Goal: Information Seeking & Learning: Understand process/instructions

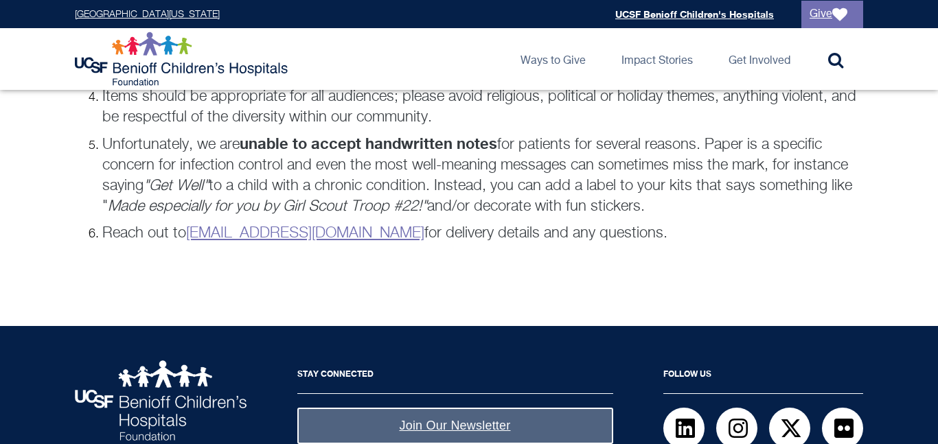
click at [384, 219] on ol "To make the kits, assemble the items in a clear zip-top bag. Some kits, like sl…" at bounding box center [469, 103] width 788 height 279
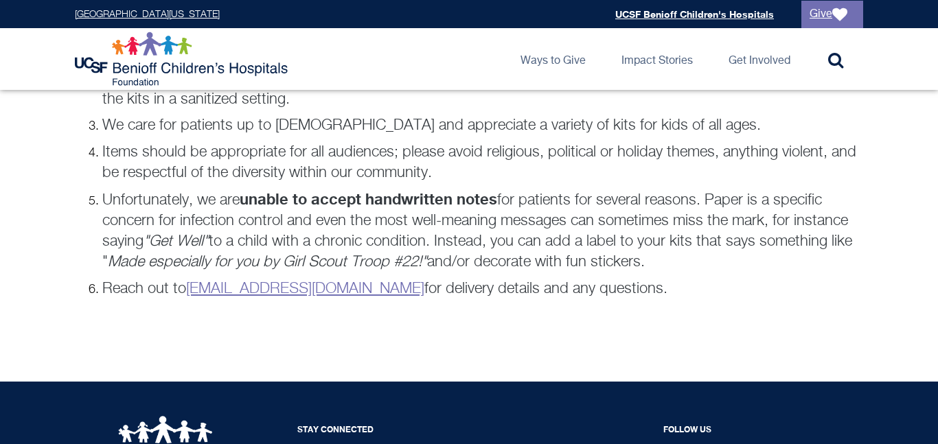
scroll to position [1023, 0]
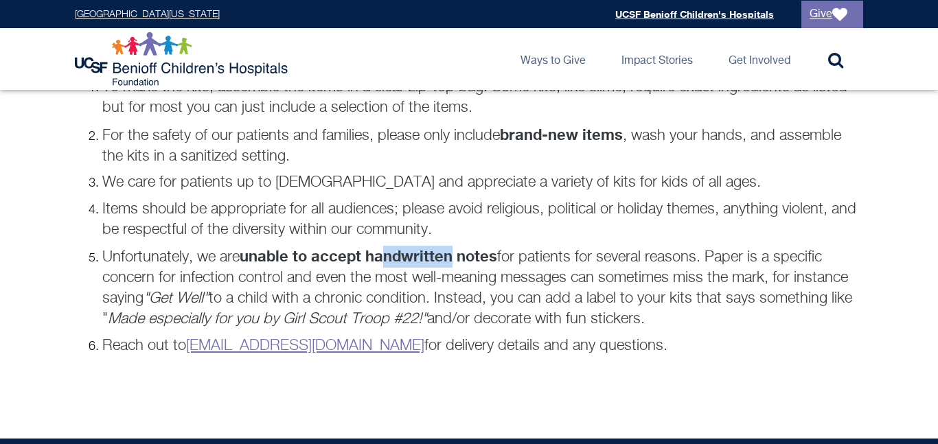
drag, startPoint x: 457, startPoint y: 258, endPoint x: 389, endPoint y: 257, distance: 68.0
click at [389, 257] on strong "unable to accept handwritten notes" at bounding box center [368, 256] width 257 height 18
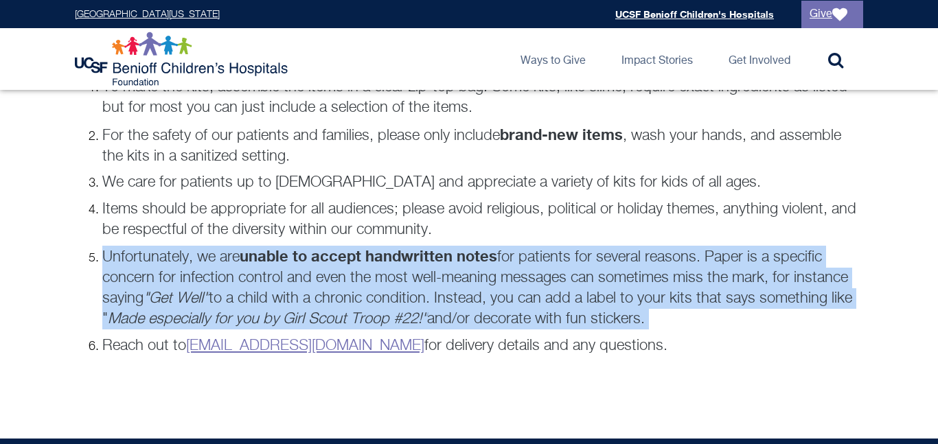
click at [389, 257] on strong "unable to accept handwritten notes" at bounding box center [368, 256] width 257 height 18
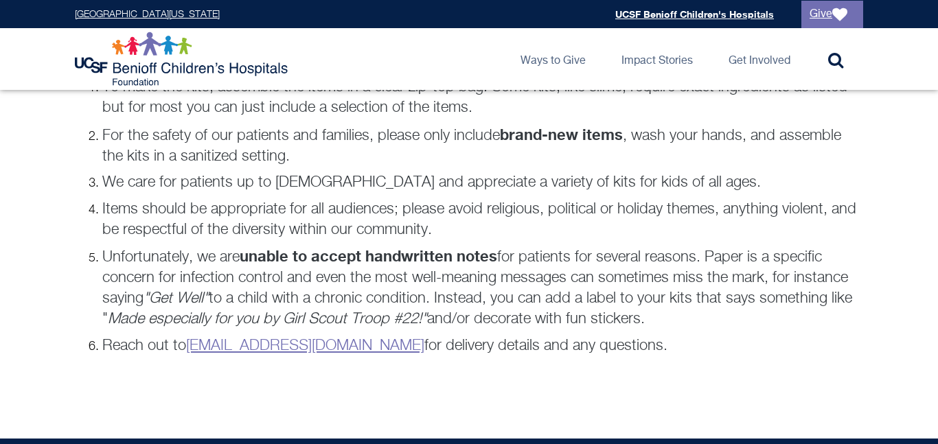
click at [389, 257] on strong "unable to accept handwritten notes" at bounding box center [368, 256] width 257 height 18
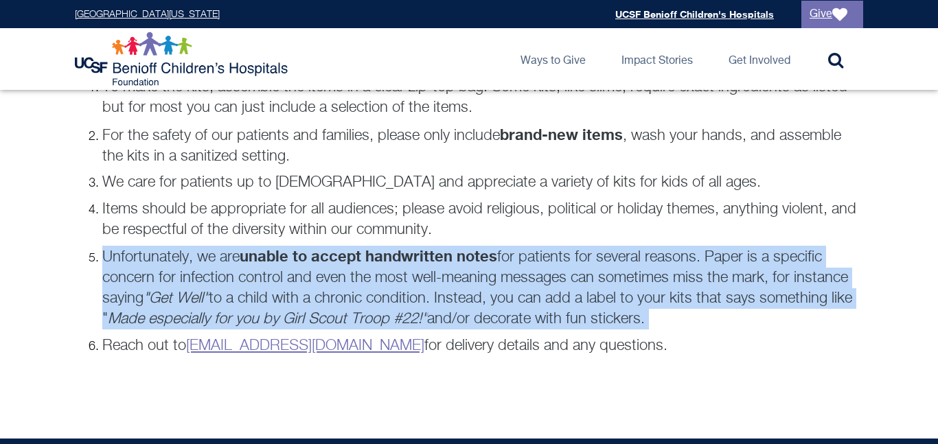
click at [389, 257] on strong "unable to accept handwritten notes" at bounding box center [368, 256] width 257 height 18
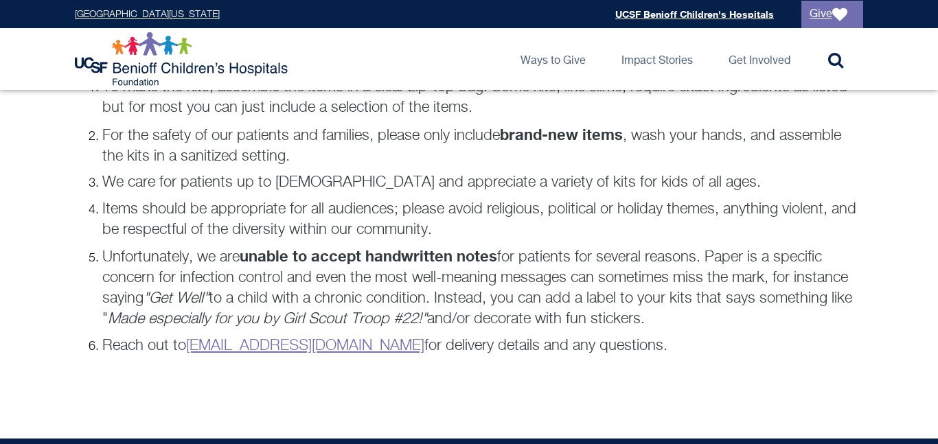
click at [389, 257] on strong "unable to accept handwritten notes" at bounding box center [368, 256] width 257 height 18
drag, startPoint x: 680, startPoint y: 328, endPoint x: 489, endPoint y: 288, distance: 195.7
click at [489, 288] on p "Unfortunately, we are unable to accept handwritten notes for patients for sever…" at bounding box center [482, 288] width 761 height 84
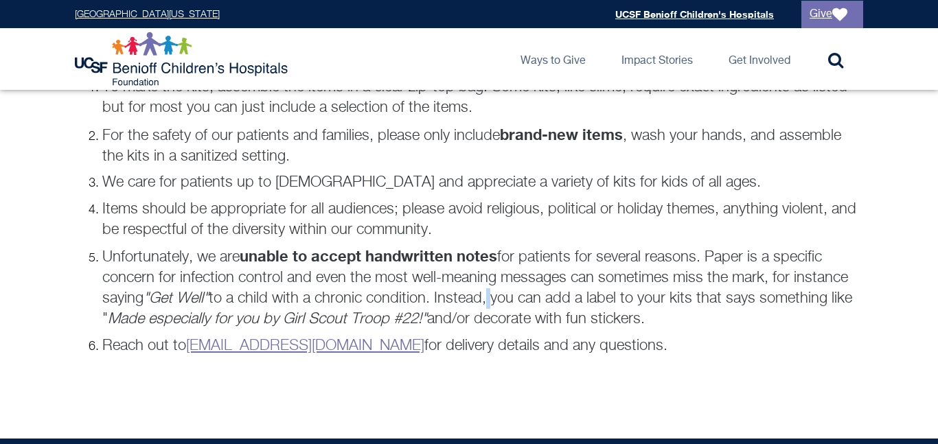
click at [489, 288] on p "Unfortunately, we are unable to accept handwritten notes for patients for sever…" at bounding box center [482, 288] width 761 height 84
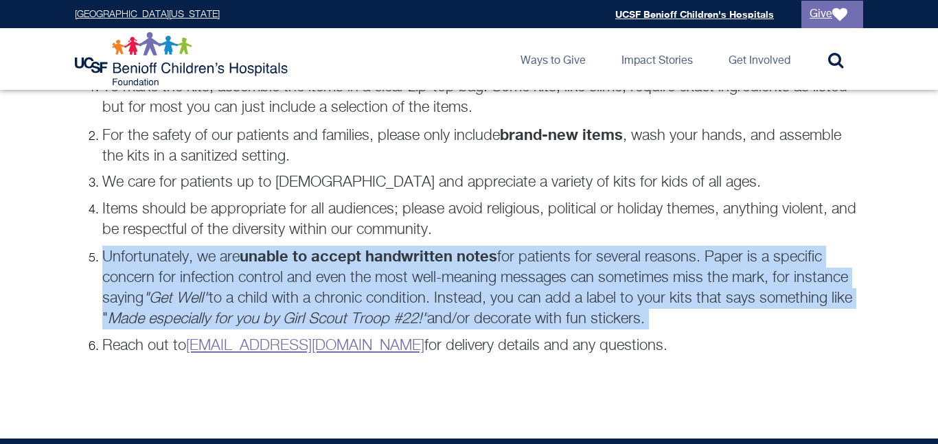
click at [489, 288] on p "Unfortunately, we are unable to accept handwritten notes for patients for sever…" at bounding box center [482, 288] width 761 height 84
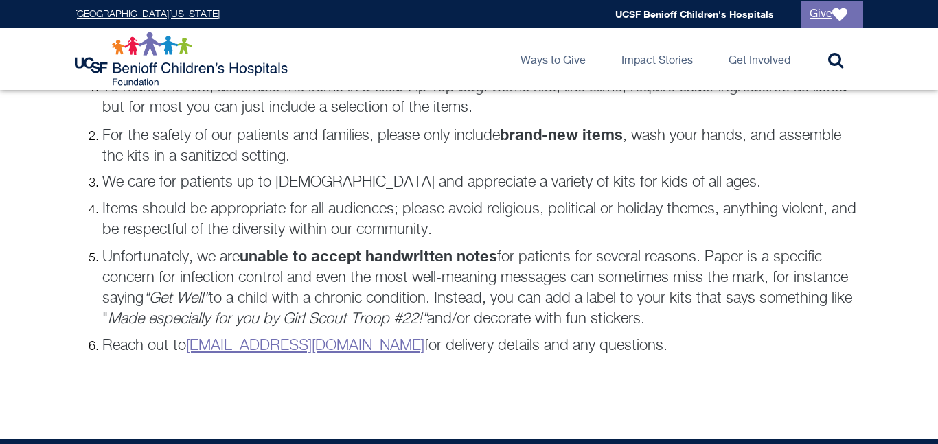
click at [489, 288] on p "Unfortunately, we are unable to accept handwritten notes for patients for sever…" at bounding box center [482, 288] width 761 height 84
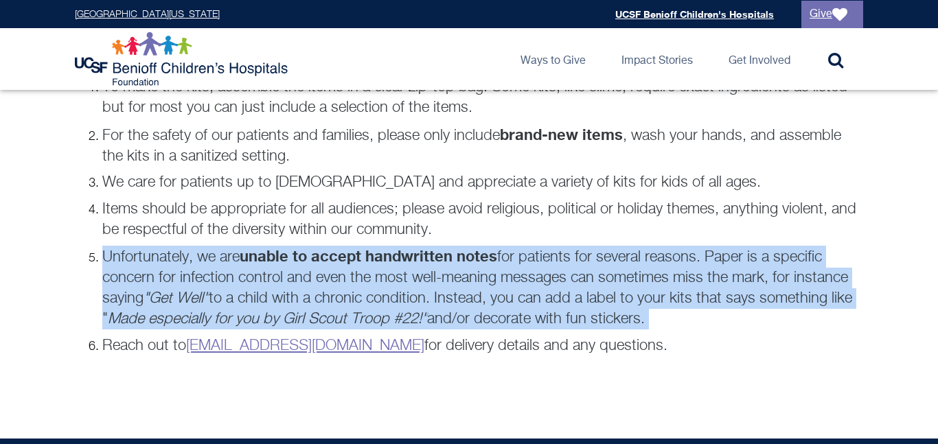
click at [489, 288] on p "Unfortunately, we are unable to accept handwritten notes for patients for sever…" at bounding box center [482, 288] width 761 height 84
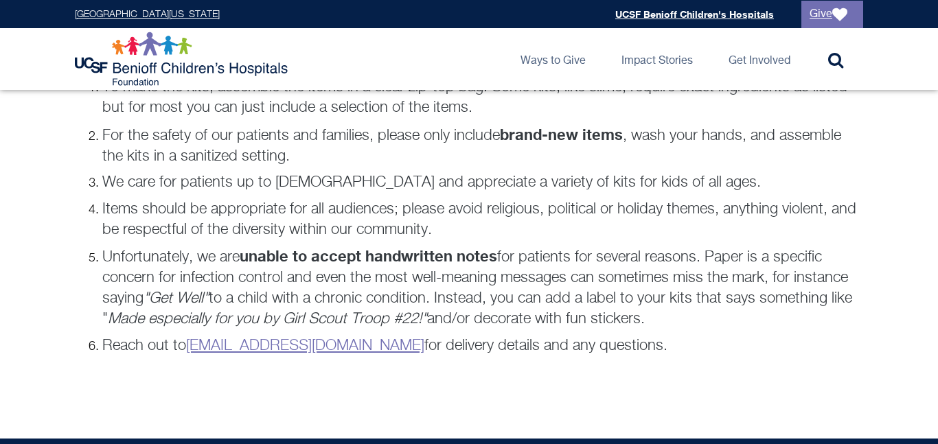
click at [489, 288] on p "Unfortunately, we are unable to accept handwritten notes for patients for sever…" at bounding box center [482, 288] width 761 height 84
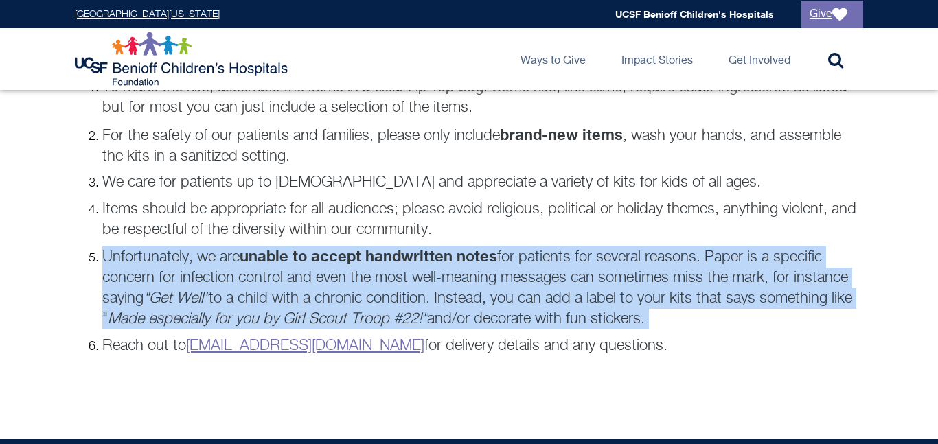
click at [489, 288] on p "Unfortunately, we are unable to accept handwritten notes for patients for sever…" at bounding box center [482, 288] width 761 height 84
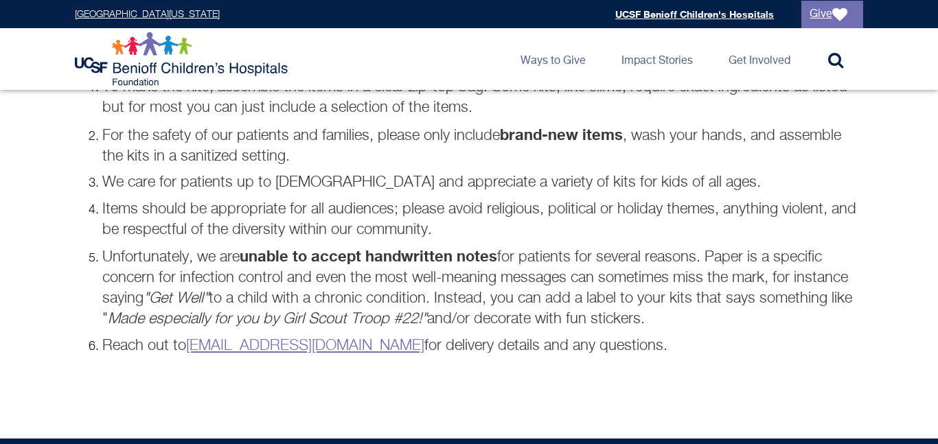
click at [489, 288] on p "Unfortunately, we are unable to accept handwritten notes for patients for sever…" at bounding box center [482, 288] width 761 height 84
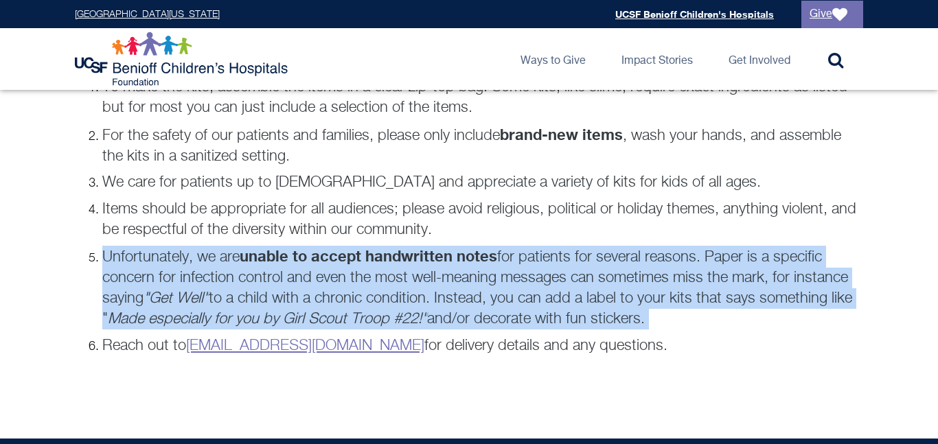
click at [489, 288] on p "Unfortunately, we are unable to accept handwritten notes for patients for sever…" at bounding box center [482, 288] width 761 height 84
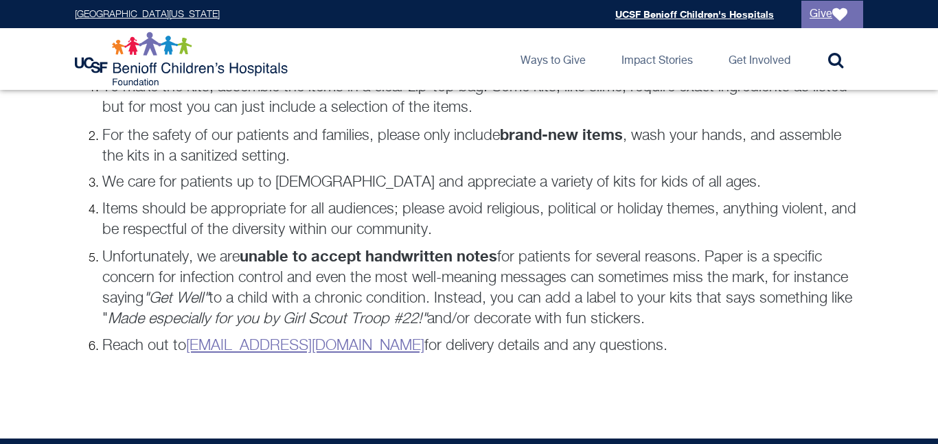
click at [489, 288] on p "Unfortunately, we are unable to accept handwritten notes for patients for sever…" at bounding box center [482, 288] width 761 height 84
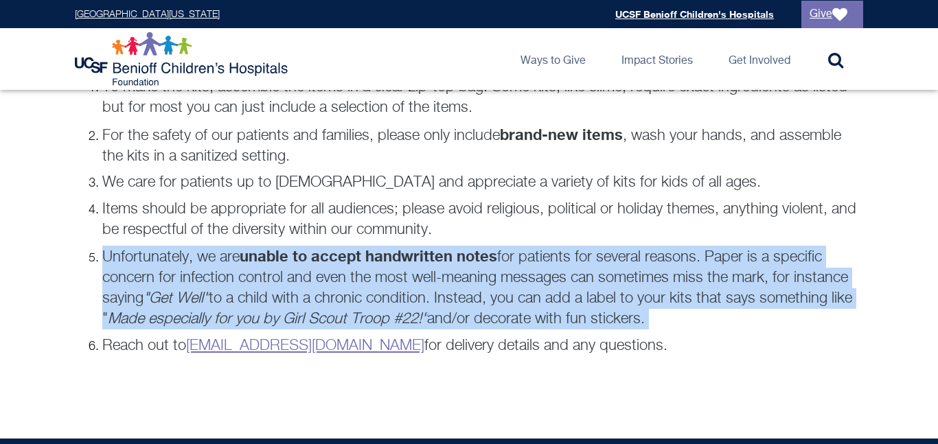
click at [489, 288] on p "Unfortunately, we are unable to accept handwritten notes for patients for sever…" at bounding box center [482, 288] width 761 height 84
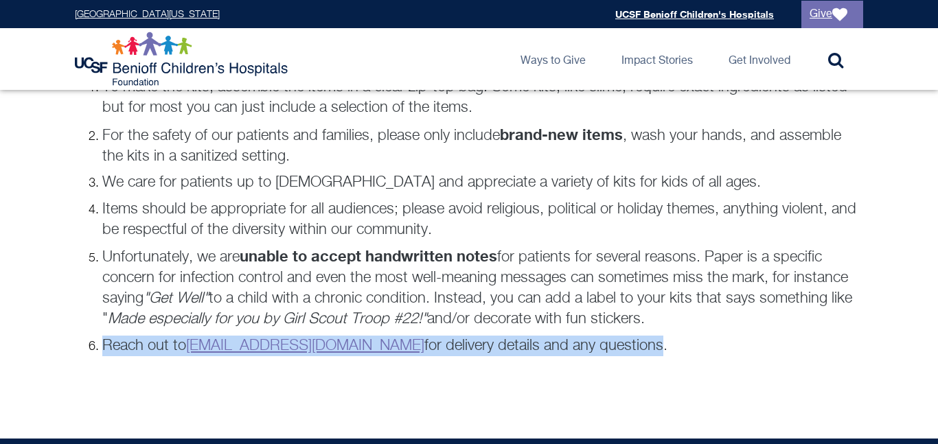
drag, startPoint x: 619, startPoint y: 340, endPoint x: 384, endPoint y: 334, distance: 234.2
click at [384, 334] on ol "To make the kits, assemble the items in a clear zip-top bag. Some kits, like sl…" at bounding box center [469, 216] width 788 height 279
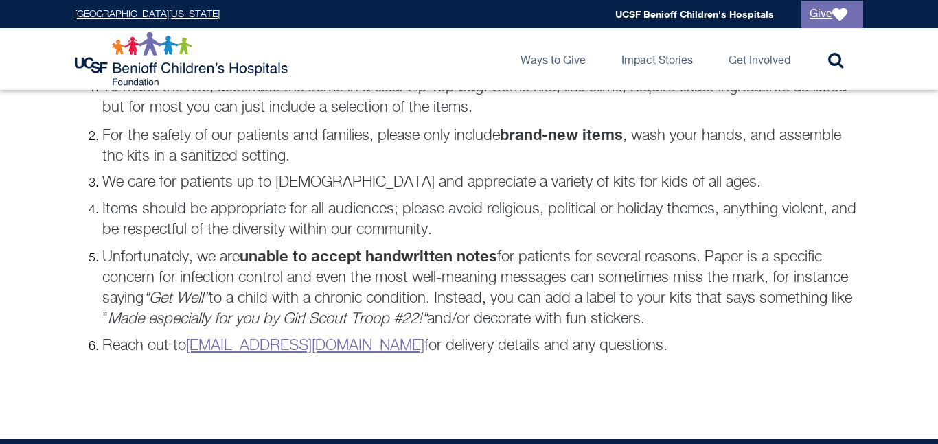
click at [465, 318] on p "Unfortunately, we are unable to accept handwritten notes for patients for sever…" at bounding box center [482, 288] width 761 height 84
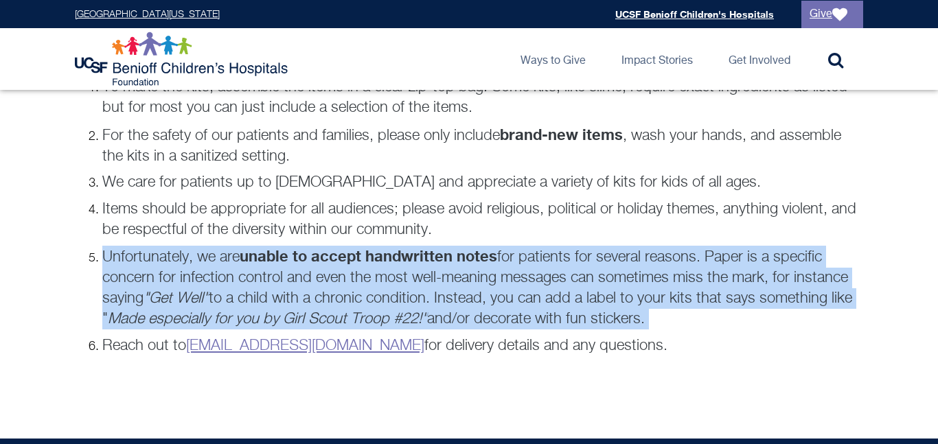
click at [465, 318] on p "Unfortunately, we are unable to accept handwritten notes for patients for sever…" at bounding box center [482, 288] width 761 height 84
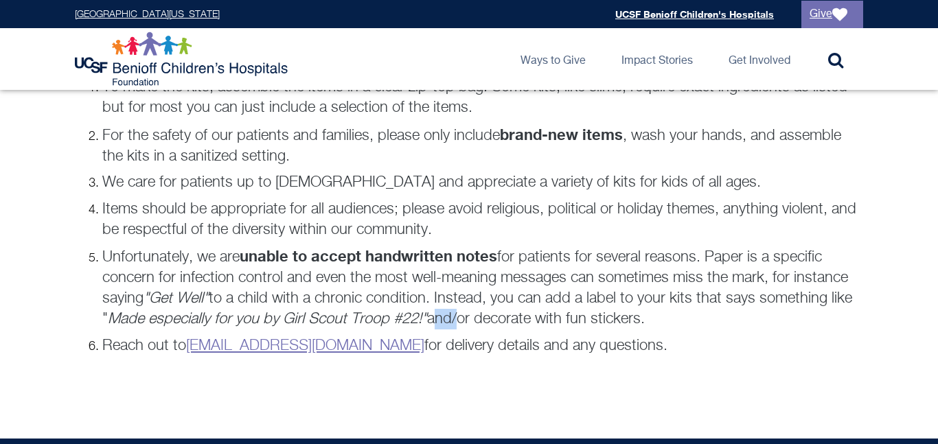
click at [465, 318] on p "Unfortunately, we are unable to accept handwritten notes for patients for sever…" at bounding box center [482, 288] width 761 height 84
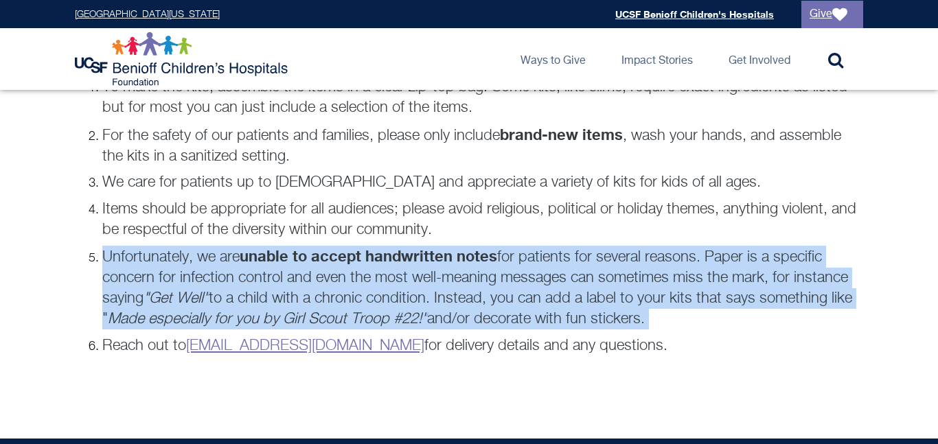
click at [465, 318] on p "Unfortunately, we are unable to accept handwritten notes for patients for sever…" at bounding box center [482, 288] width 761 height 84
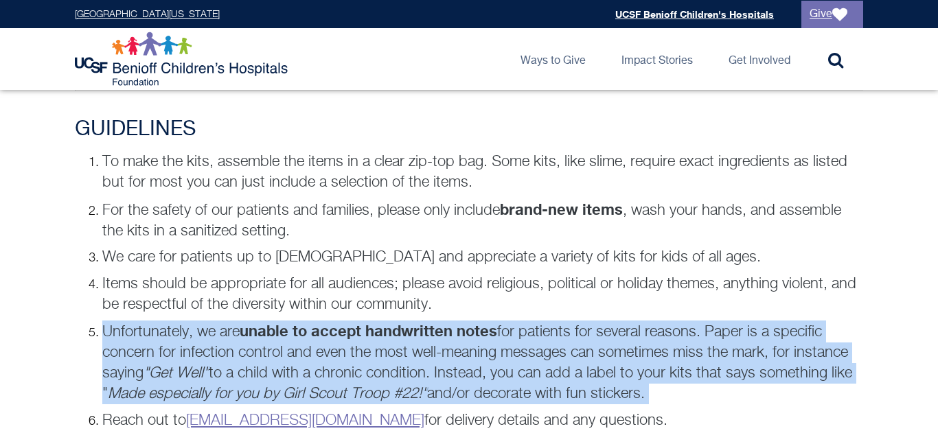
scroll to position [951, 0]
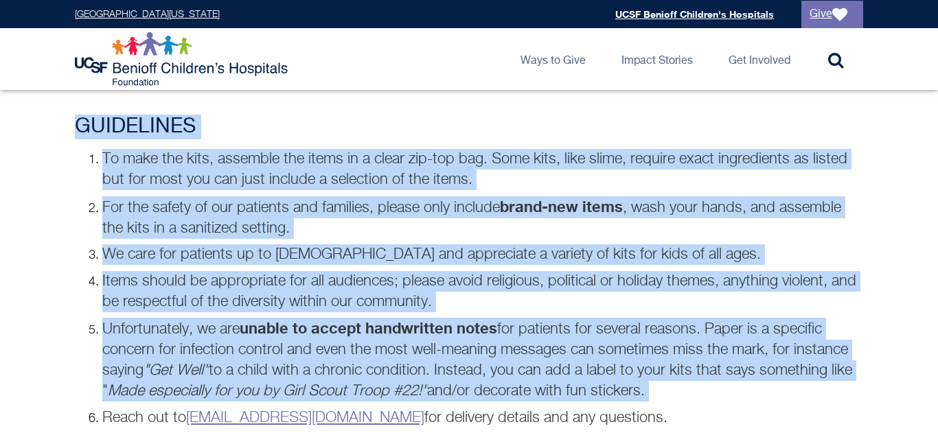
drag, startPoint x: 399, startPoint y: 386, endPoint x: 376, endPoint y: -83, distance: 469.5
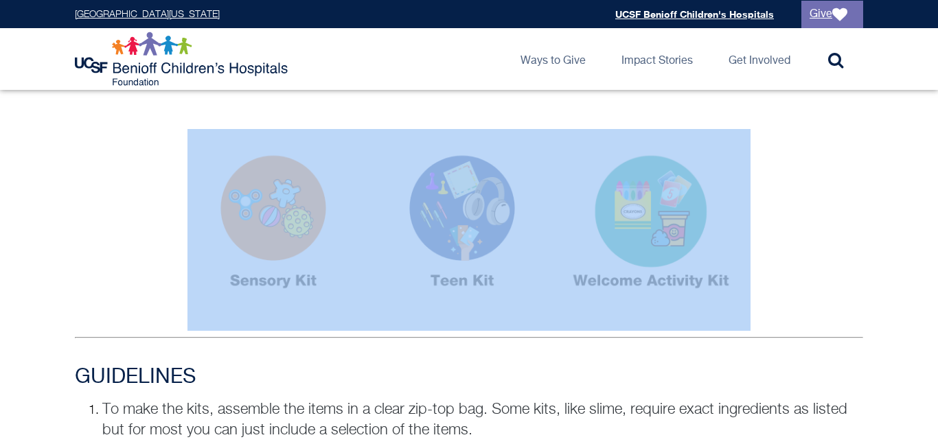
drag, startPoint x: 360, startPoint y: 273, endPoint x: 337, endPoint y: 302, distance: 37.1
click at [337, 302] on div at bounding box center [469, 230] width 788 height 202
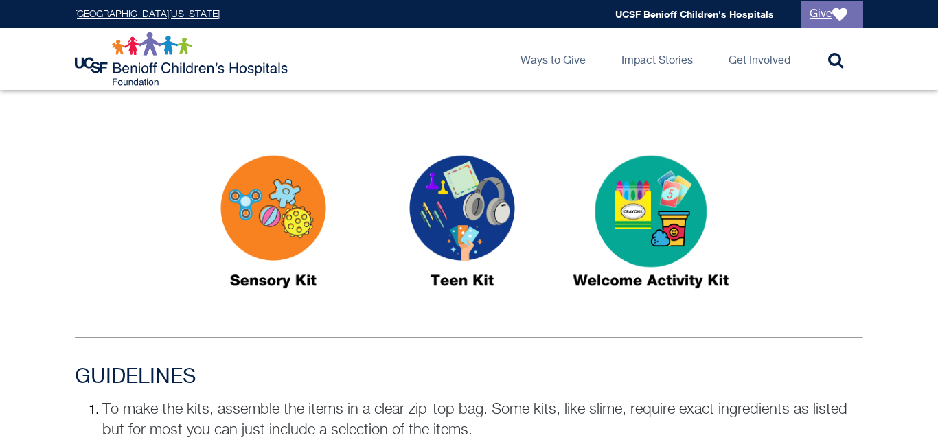
click at [806, 91] on div at bounding box center [469, 8] width 788 height 202
click at [272, 254] on img at bounding box center [273, 228] width 172 height 198
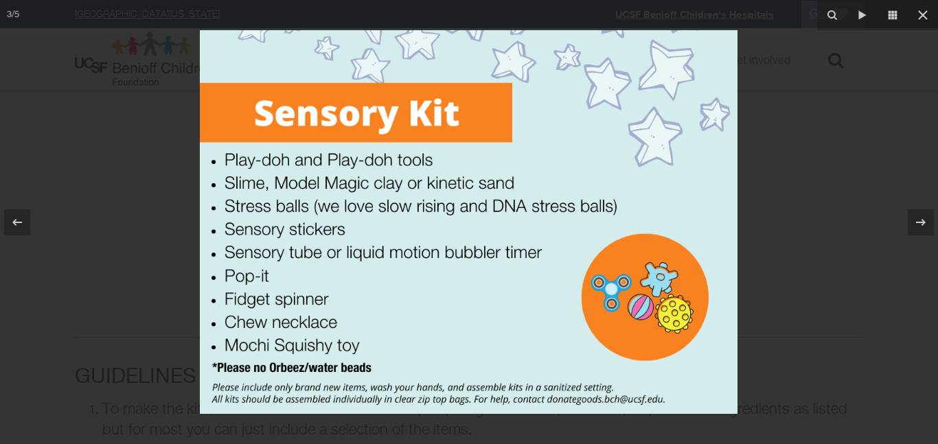
click at [493, 259] on img at bounding box center [469, 222] width 538 height 384
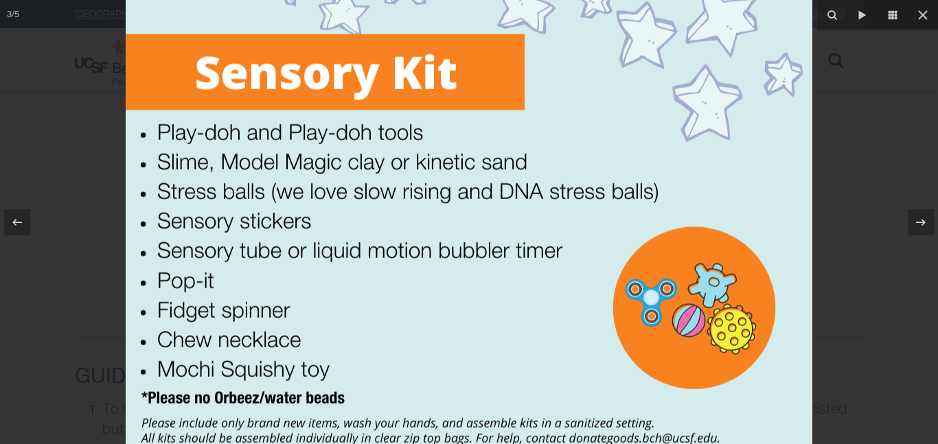
click at [689, 220] on img at bounding box center [469, 212] width 687 height 490
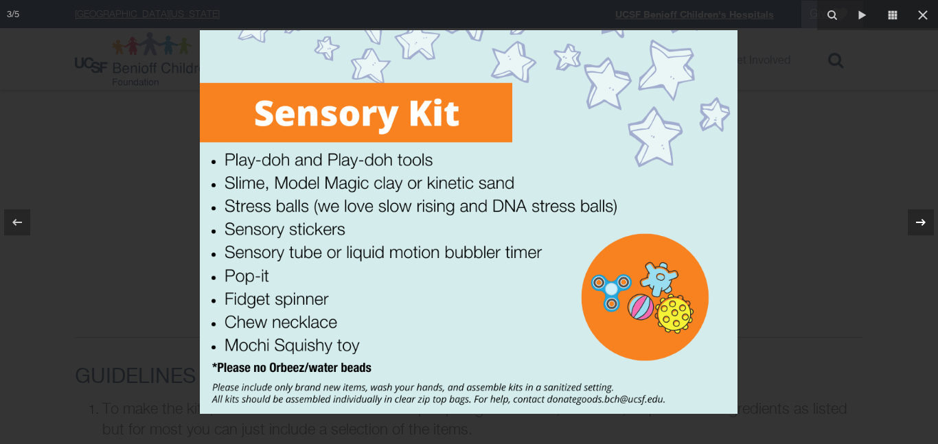
click at [926, 214] on icon at bounding box center [920, 222] width 16 height 16
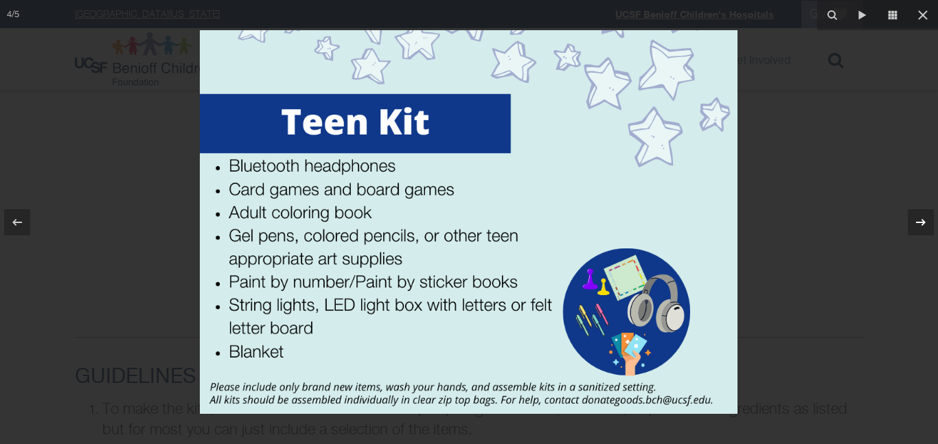
click at [926, 223] on icon at bounding box center [920, 222] width 16 height 16
